Goal: Task Accomplishment & Management: Manage account settings

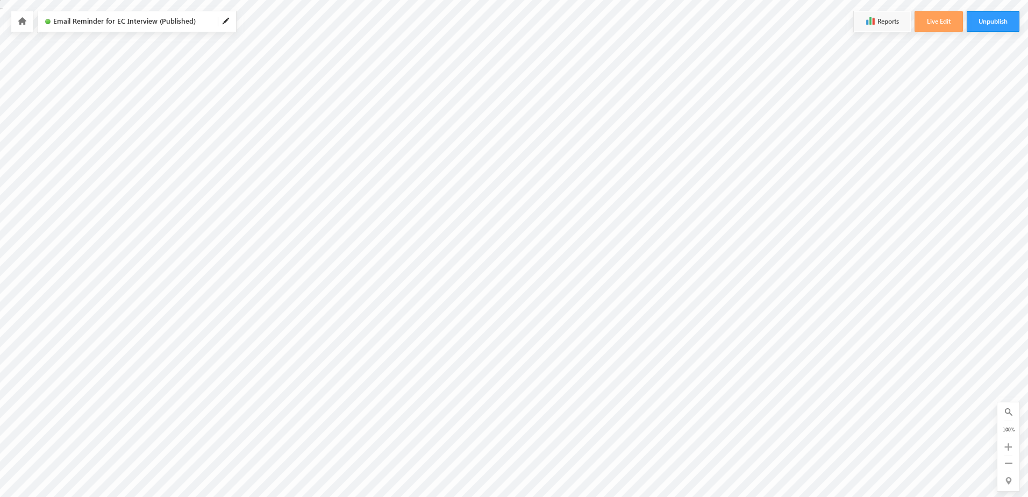
click at [25, 23] on icon at bounding box center [22, 21] width 9 height 8
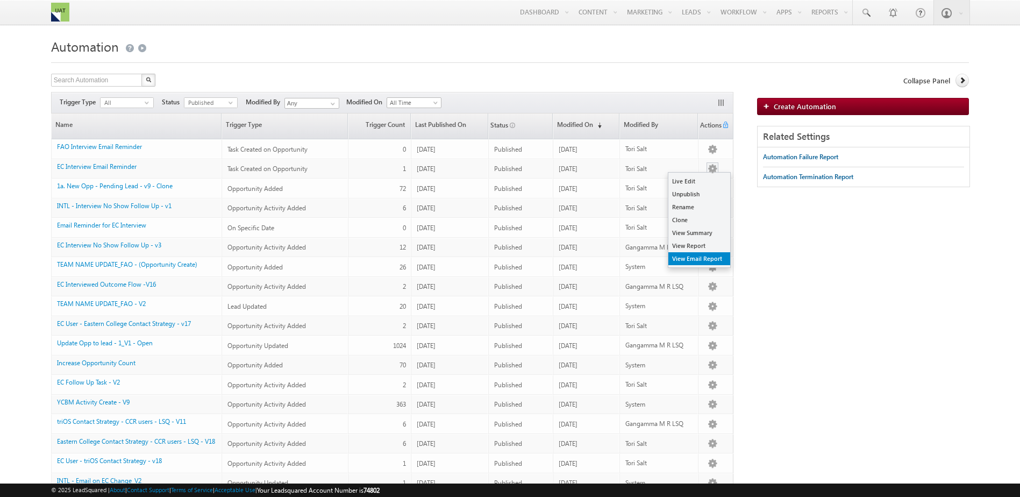
click at [695, 260] on link "View Email Report" at bounding box center [700, 258] width 62 height 13
click at [697, 258] on link "View Email Report" at bounding box center [700, 258] width 62 height 13
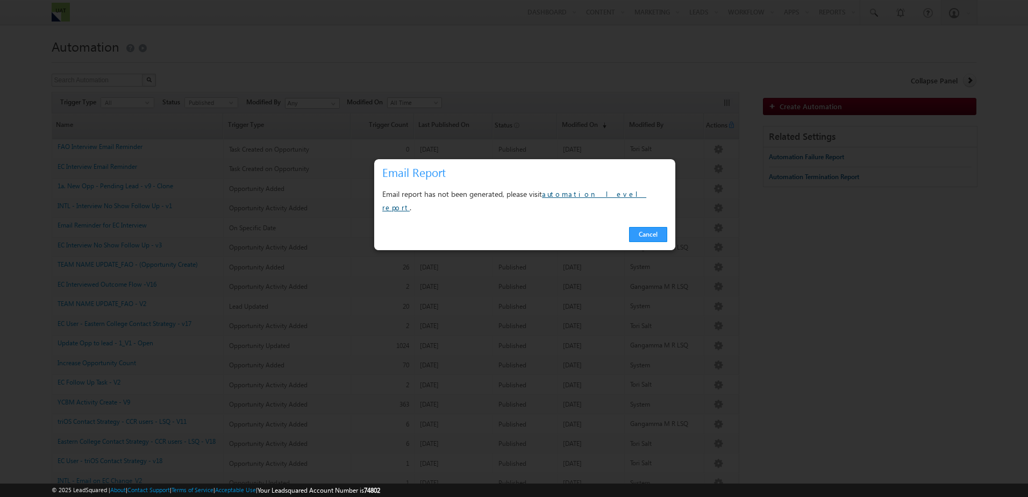
click at [594, 193] on link "automation level report" at bounding box center [514, 200] width 264 height 23
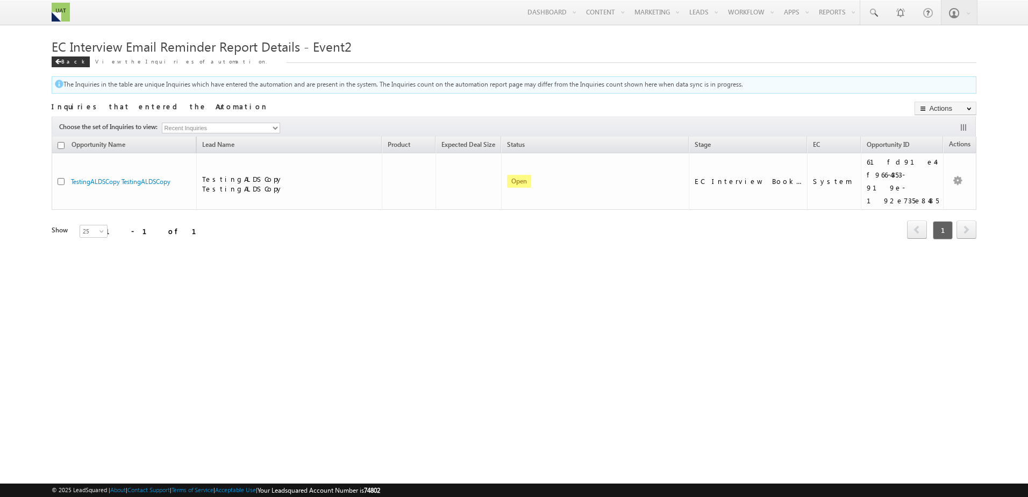
click at [0, 0] on link "Automation" at bounding box center [0, 0] width 0 height 0
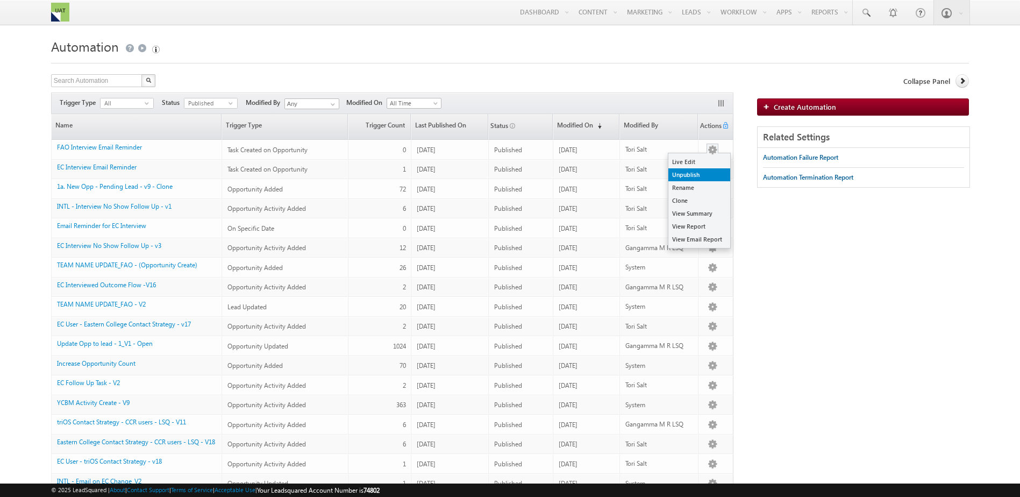
click at [709, 175] on link "Unpublish" at bounding box center [700, 174] width 62 height 13
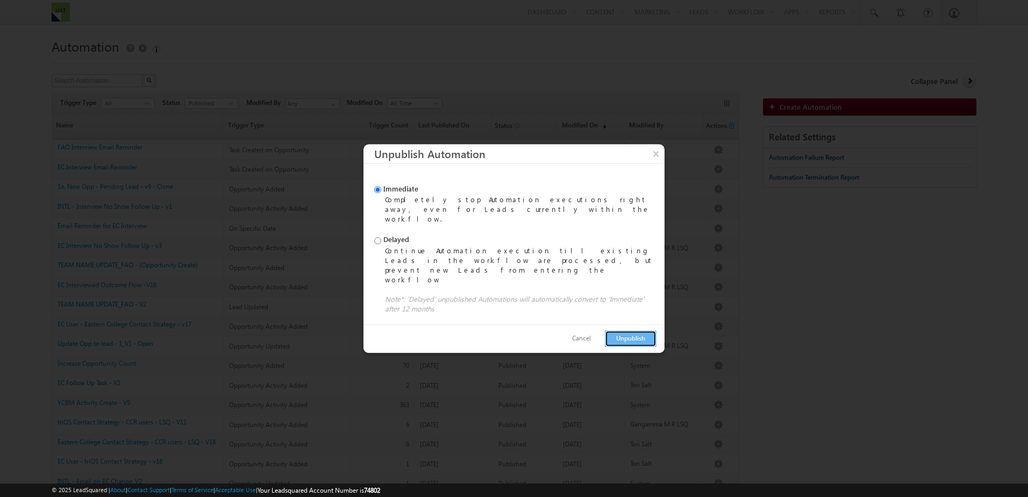
click at [630, 330] on button "Unpublish" at bounding box center [631, 338] width 52 height 17
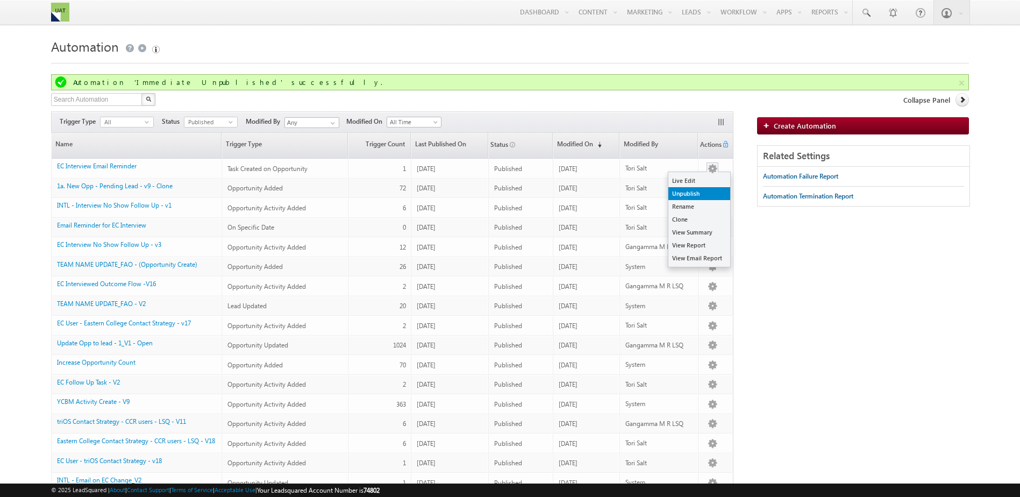
click at [706, 195] on link "Unpublish" at bounding box center [700, 193] width 62 height 13
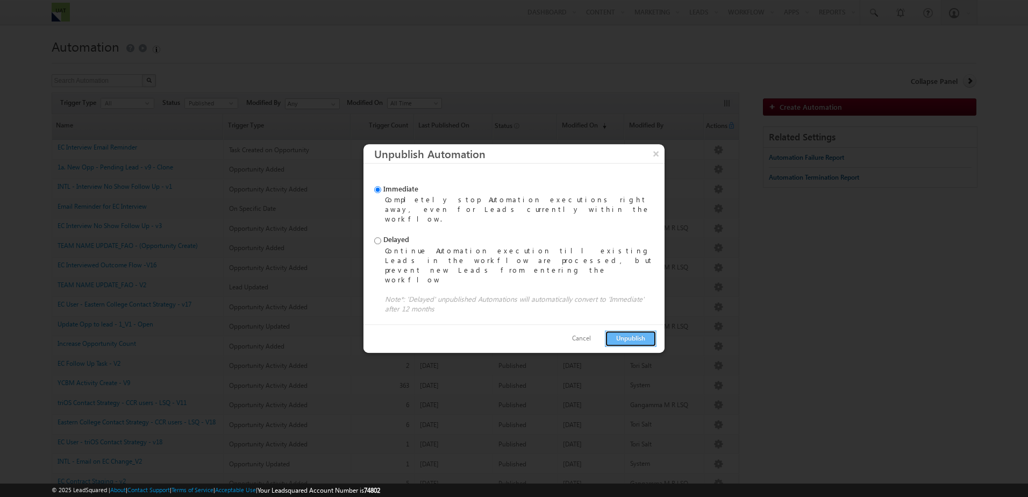
click at [623, 330] on button "Unpublish" at bounding box center [631, 338] width 52 height 17
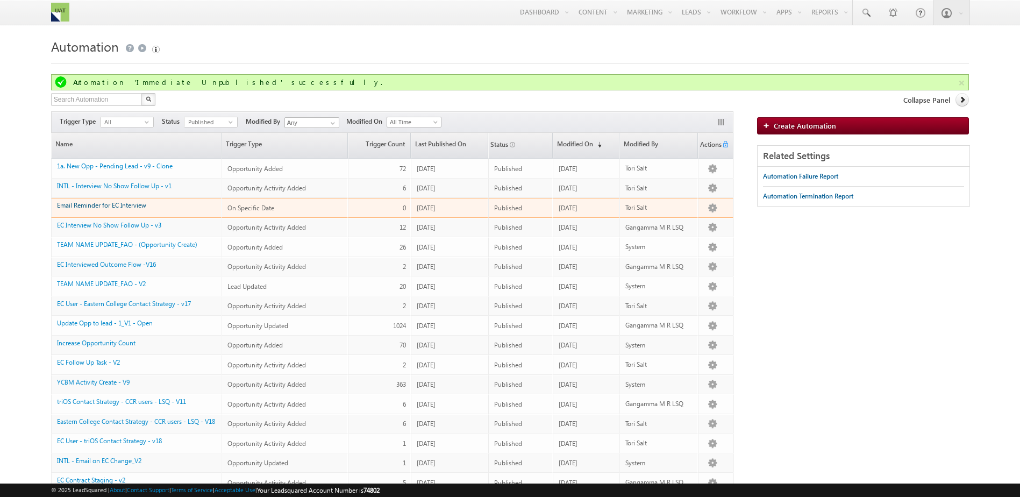
click at [100, 205] on link "Email Reminder for EC Interview" at bounding box center [101, 205] width 89 height 8
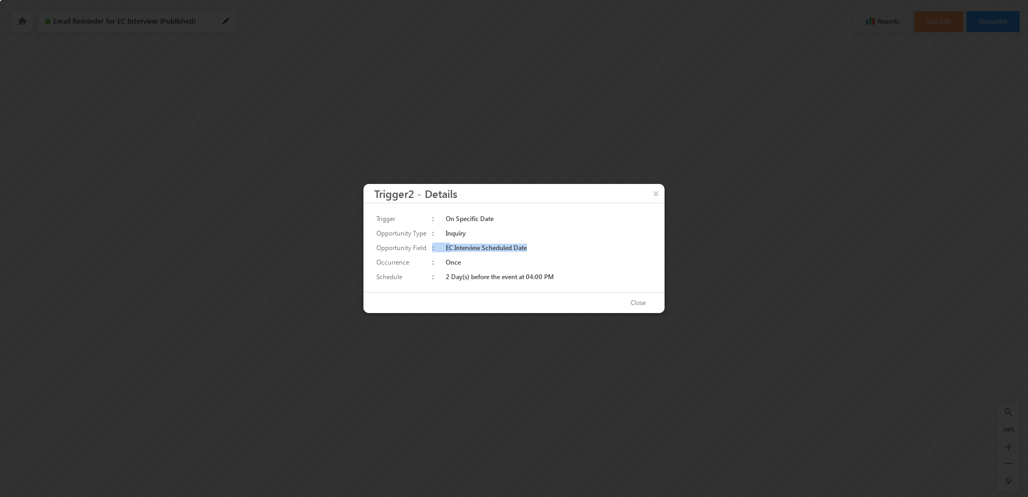
drag, startPoint x: 524, startPoint y: 246, endPoint x: 429, endPoint y: 249, distance: 95.3
click at [429, 249] on tr "Opportunity Field : EC Interview Scheduled Date" at bounding box center [514, 247] width 280 height 15
drag, startPoint x: 429, startPoint y: 249, endPoint x: 491, endPoint y: 262, distance: 62.7
click at [491, 262] on td "Once" at bounding box center [549, 262] width 210 height 15
drag, startPoint x: 562, startPoint y: 275, endPoint x: 418, endPoint y: 274, distance: 144.2
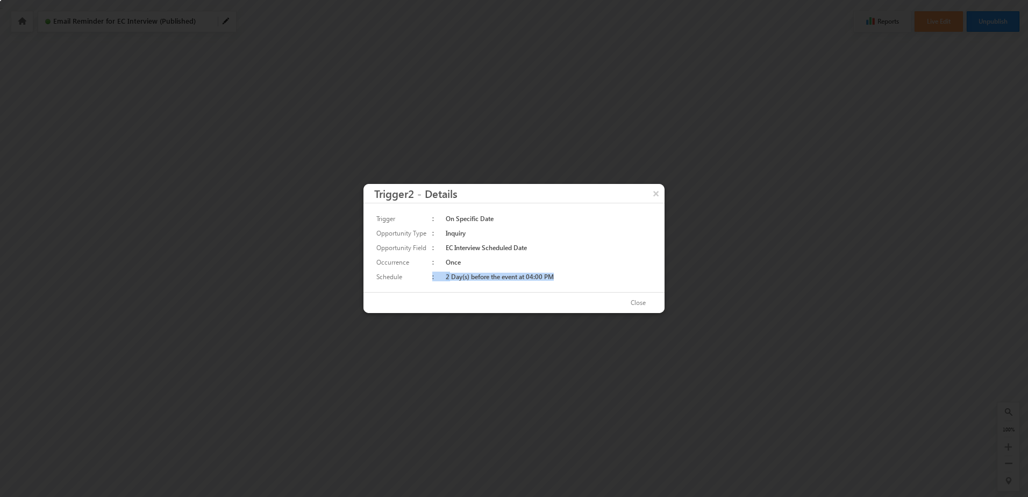
click at [418, 274] on tr "Schedule : 2 Day(s) before the event at 04:00 PM" at bounding box center [514, 276] width 280 height 15
drag, startPoint x: 418, startPoint y: 274, endPoint x: 566, endPoint y: 273, distance: 148.5
click at [566, 273] on td "2 Day(s) before the event at 04:00 PM" at bounding box center [549, 276] width 210 height 15
click at [637, 304] on button "Close" at bounding box center [638, 303] width 37 height 16
